Goal: Task Accomplishment & Management: Use online tool/utility

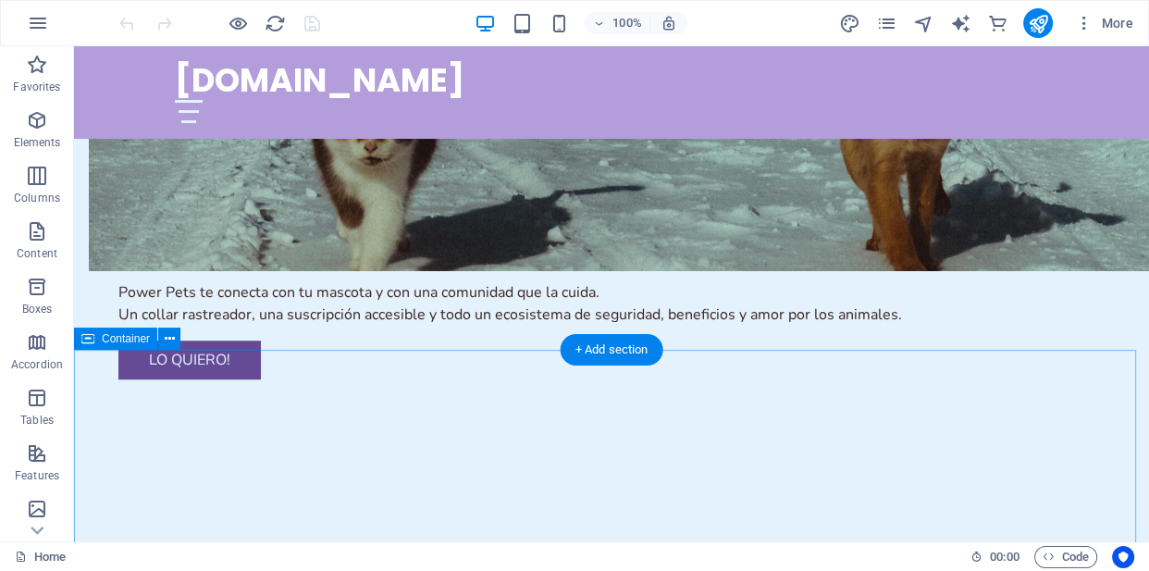
scroll to position [1261, 0]
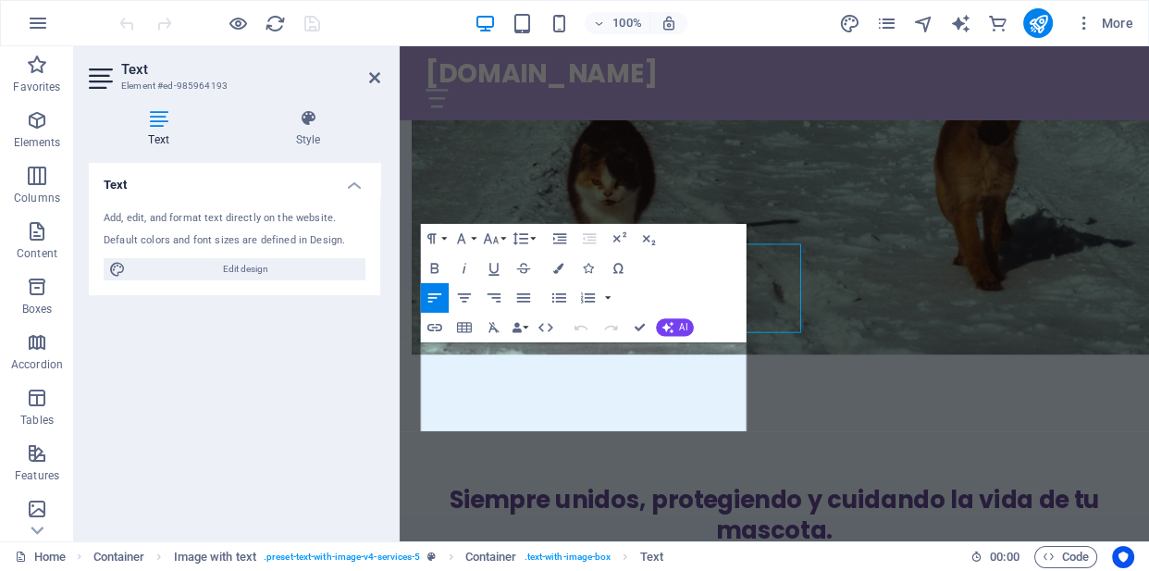
scroll to position [1384, 0]
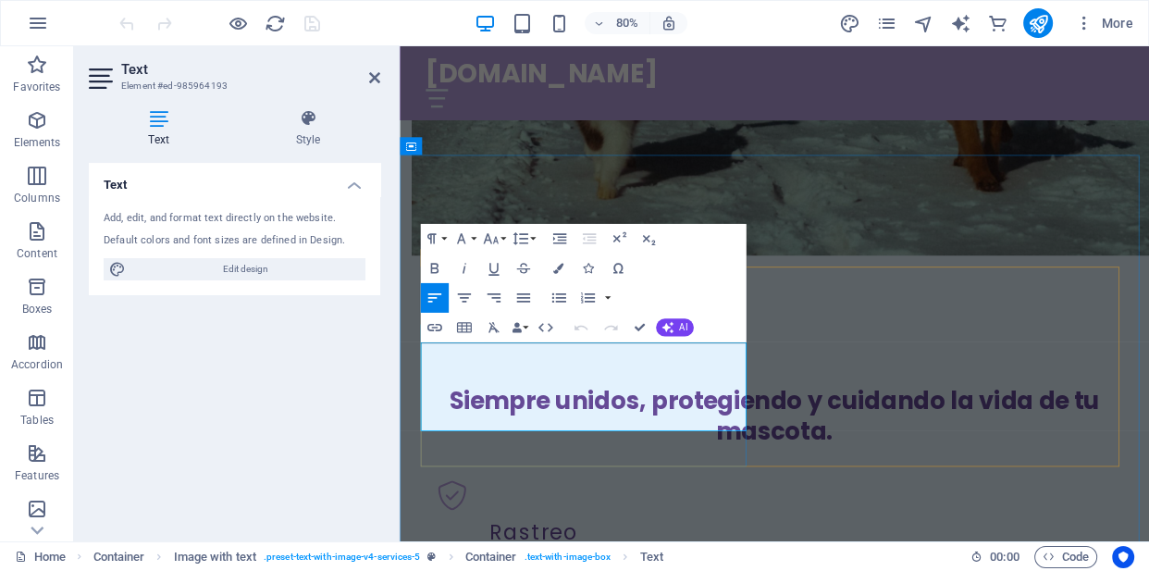
drag, startPoint x: 557, startPoint y: 279, endPoint x: 630, endPoint y: 326, distance: 86.5
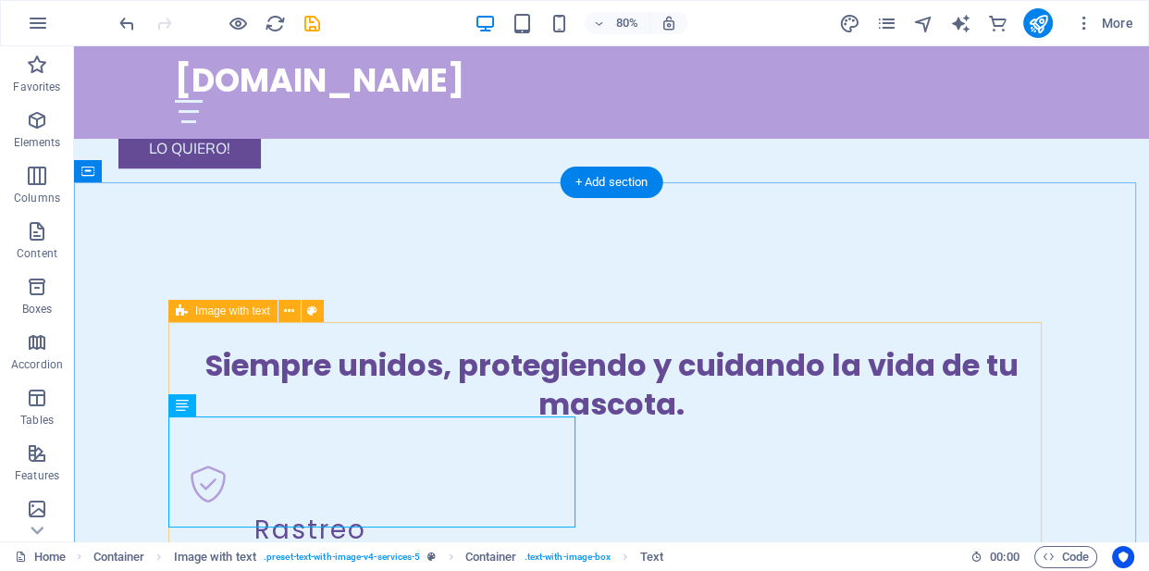
scroll to position [1261, 0]
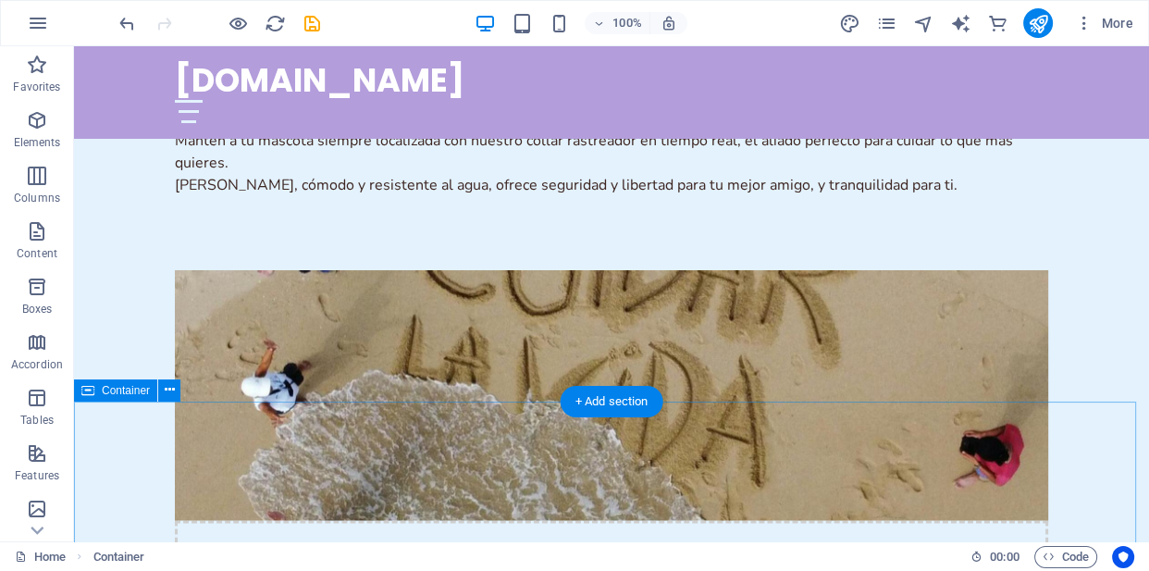
scroll to position [2690, 0]
